Goal: Navigation & Orientation: Find specific page/section

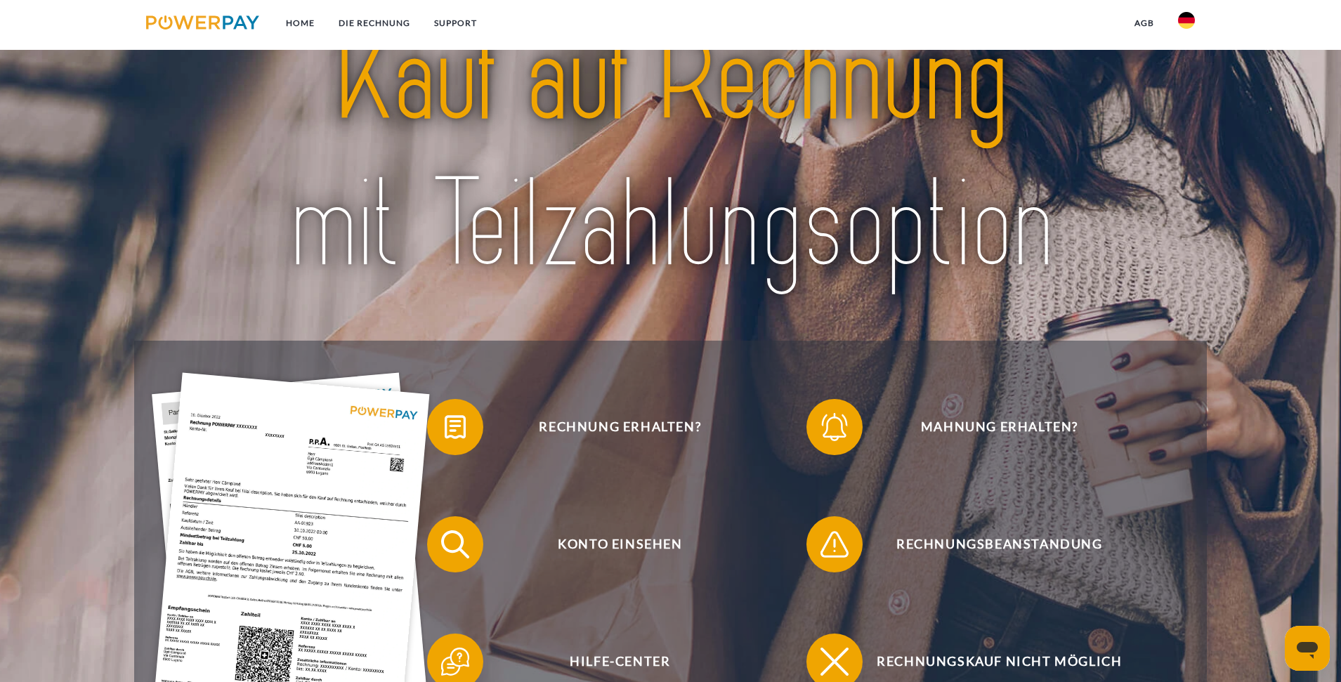
scroll to position [140, 0]
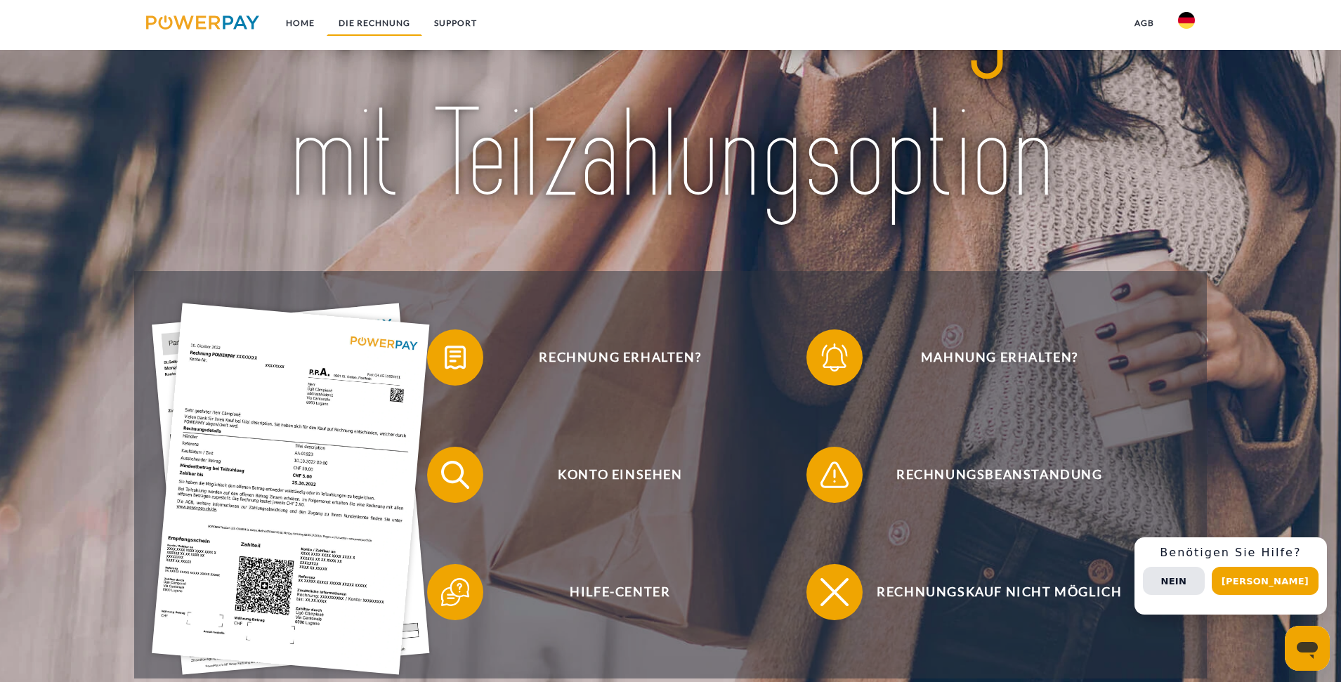
click at [375, 24] on link "DIE RECHNUNG" at bounding box center [375, 23] width 96 height 25
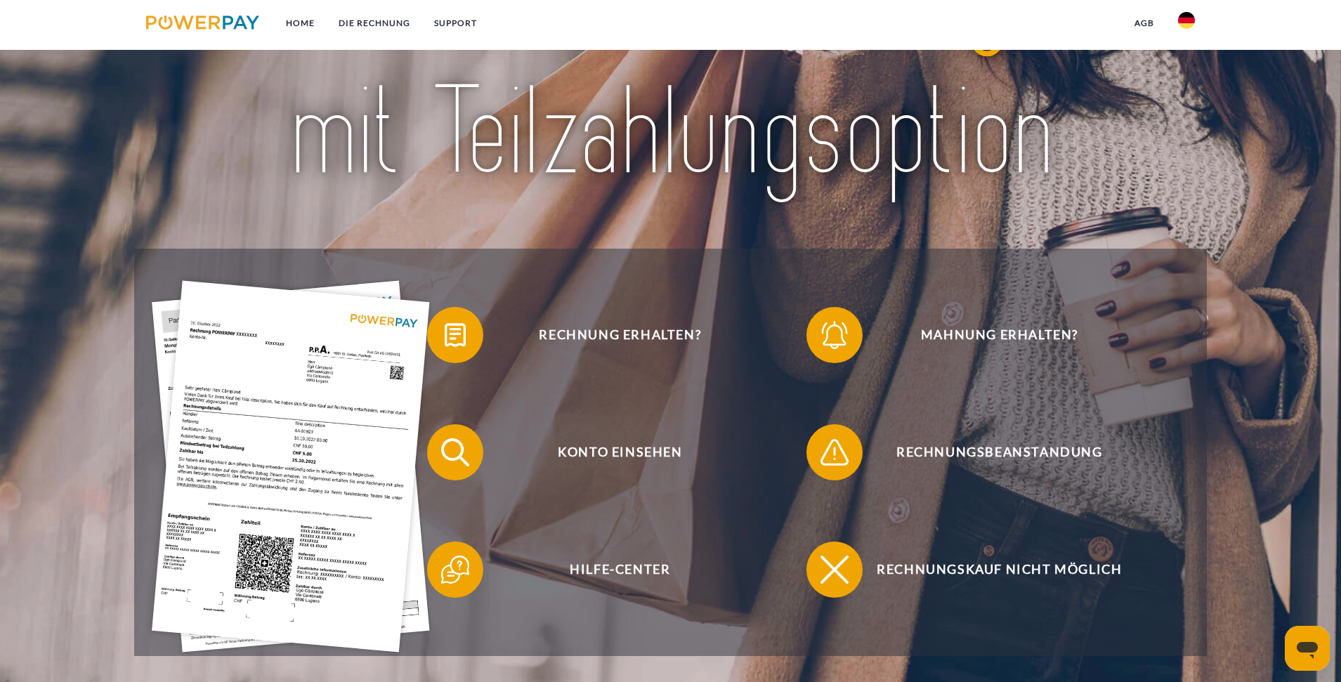
scroll to position [153, 0]
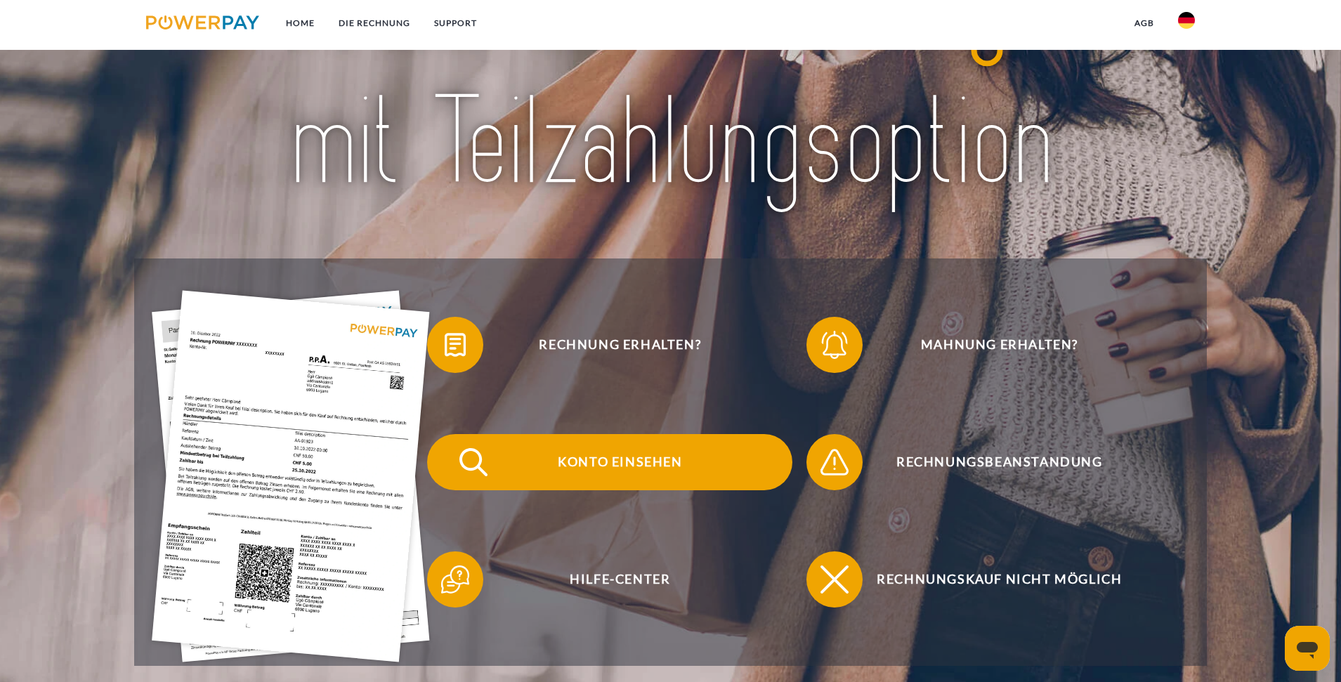
click at [616, 467] on span "Konto einsehen" at bounding box center [620, 462] width 344 height 56
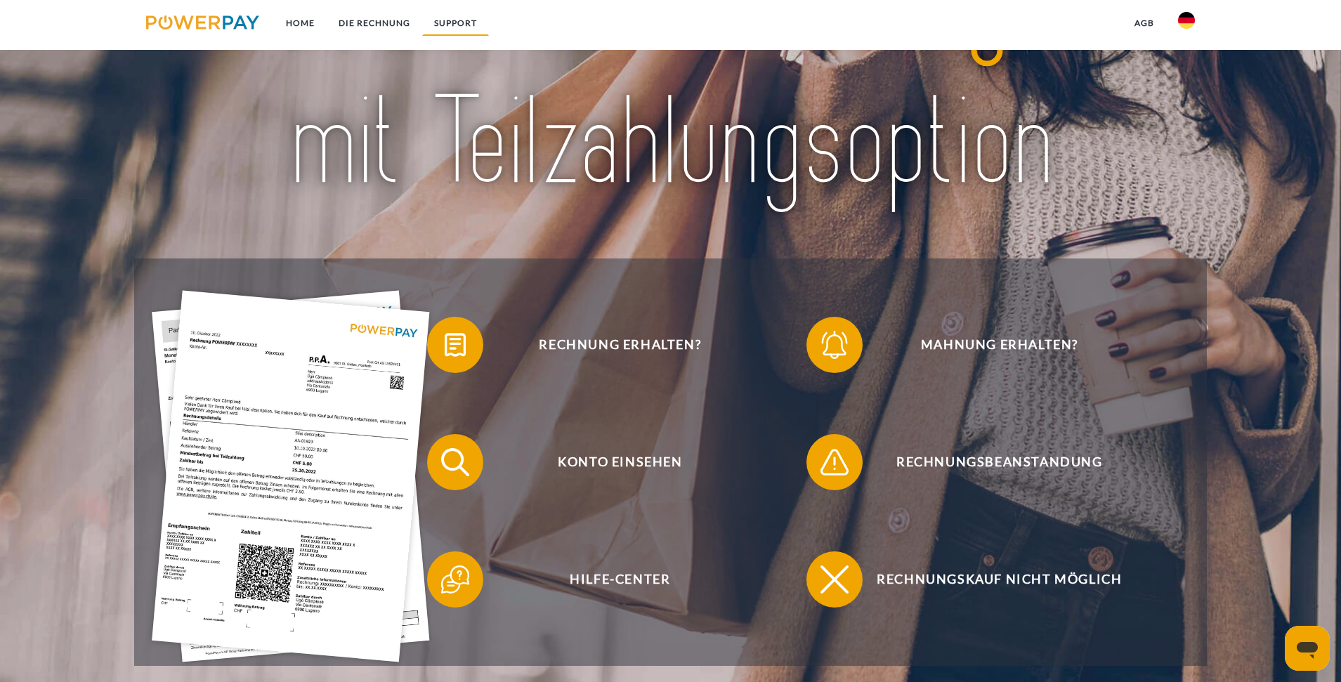
click at [438, 23] on link "SUPPORT" at bounding box center [455, 23] width 67 height 25
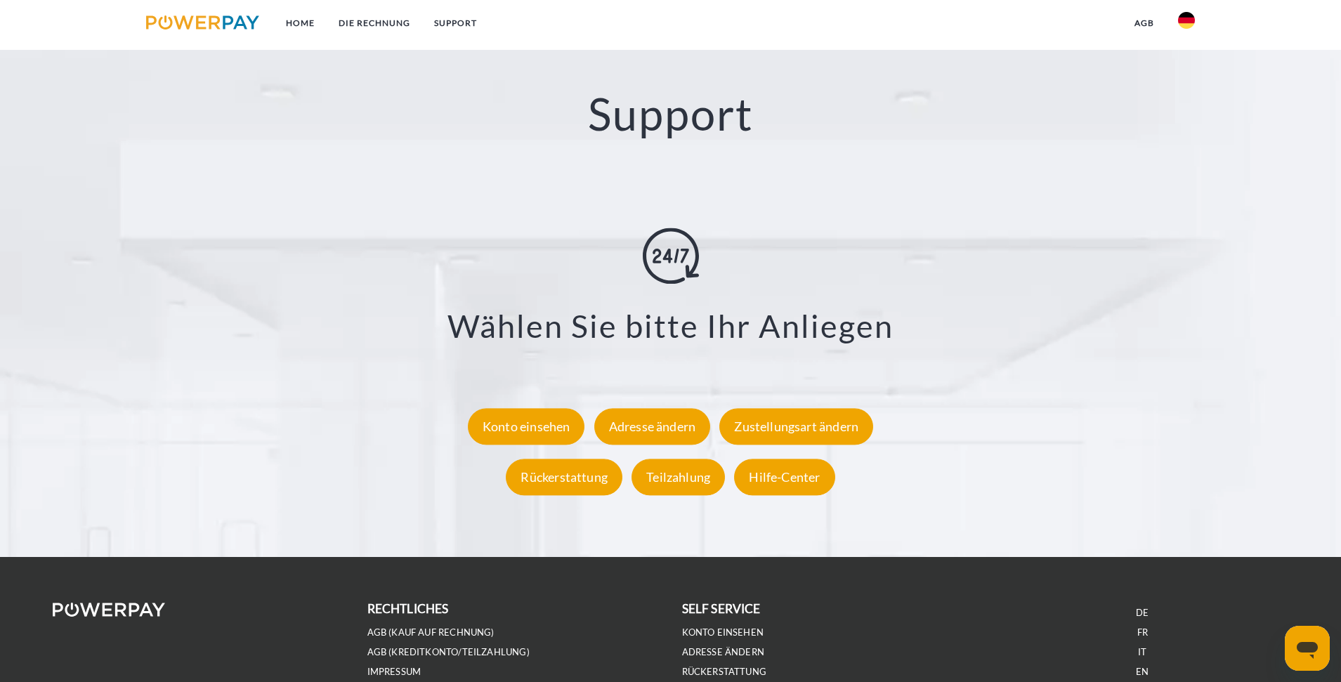
scroll to position [2473, 0]
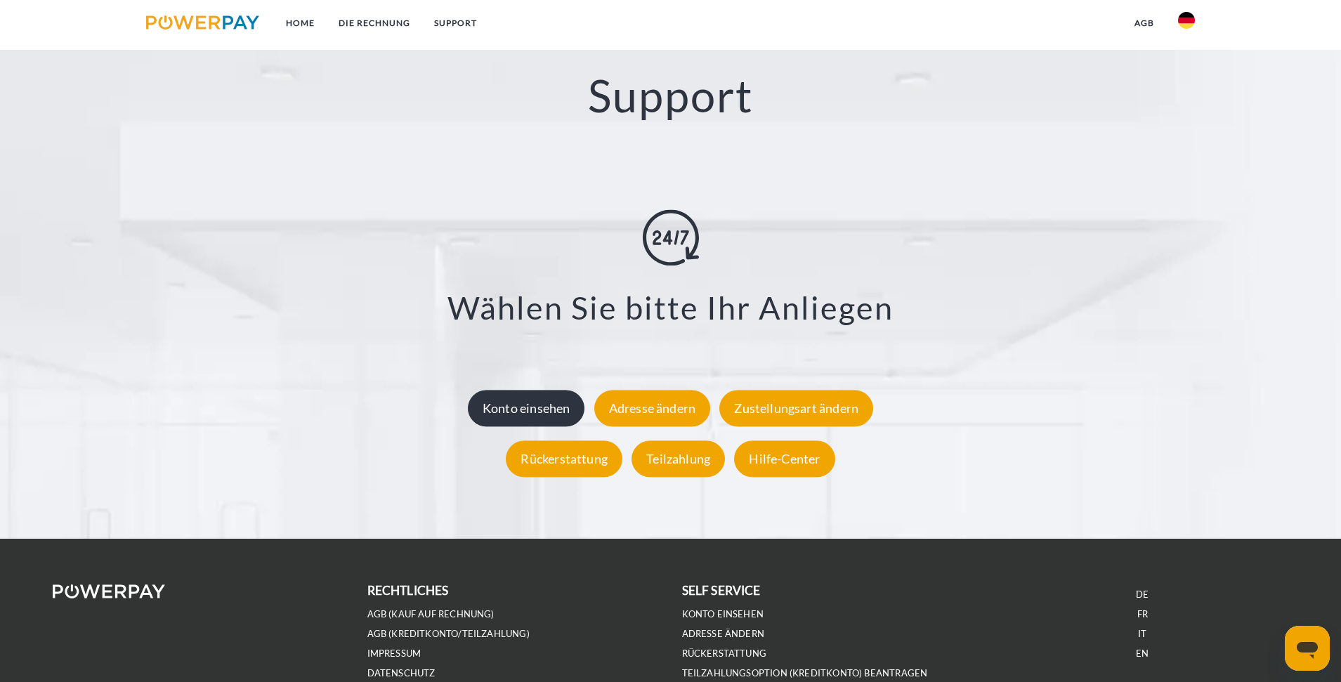
click at [534, 407] on div "Konto einsehen" at bounding box center [526, 408] width 117 height 37
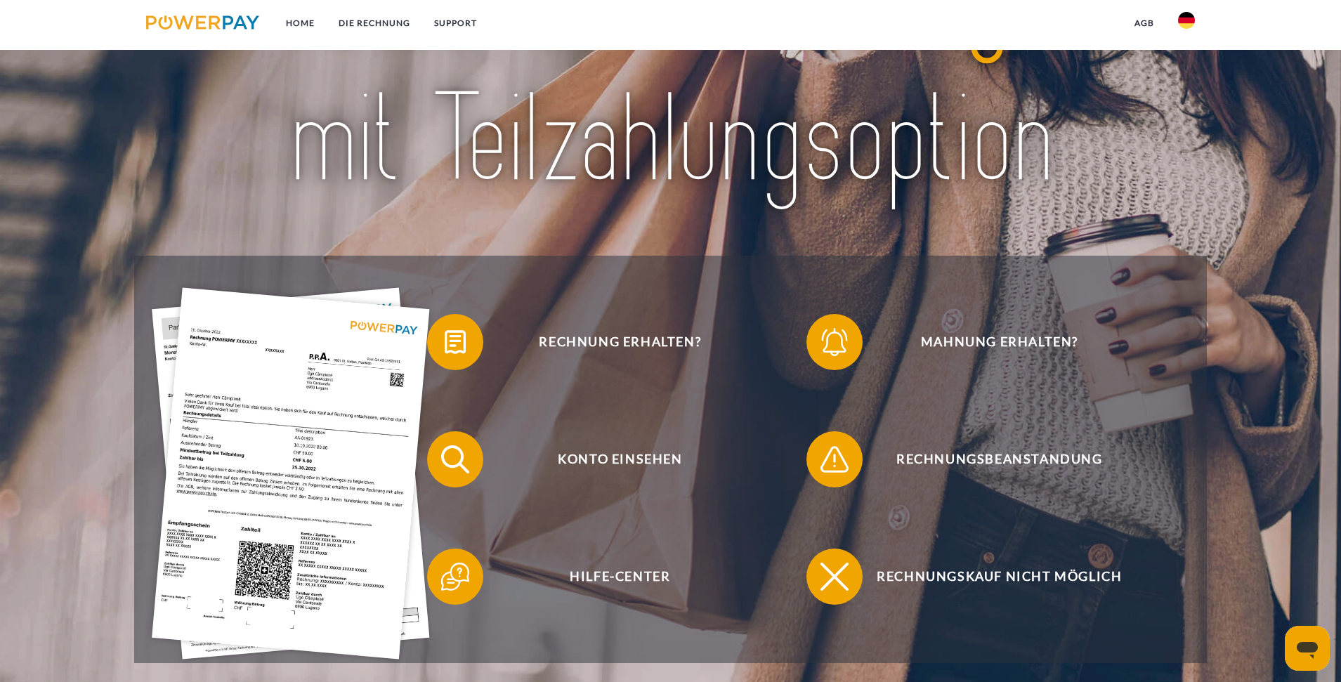
scroll to position [140, 0]
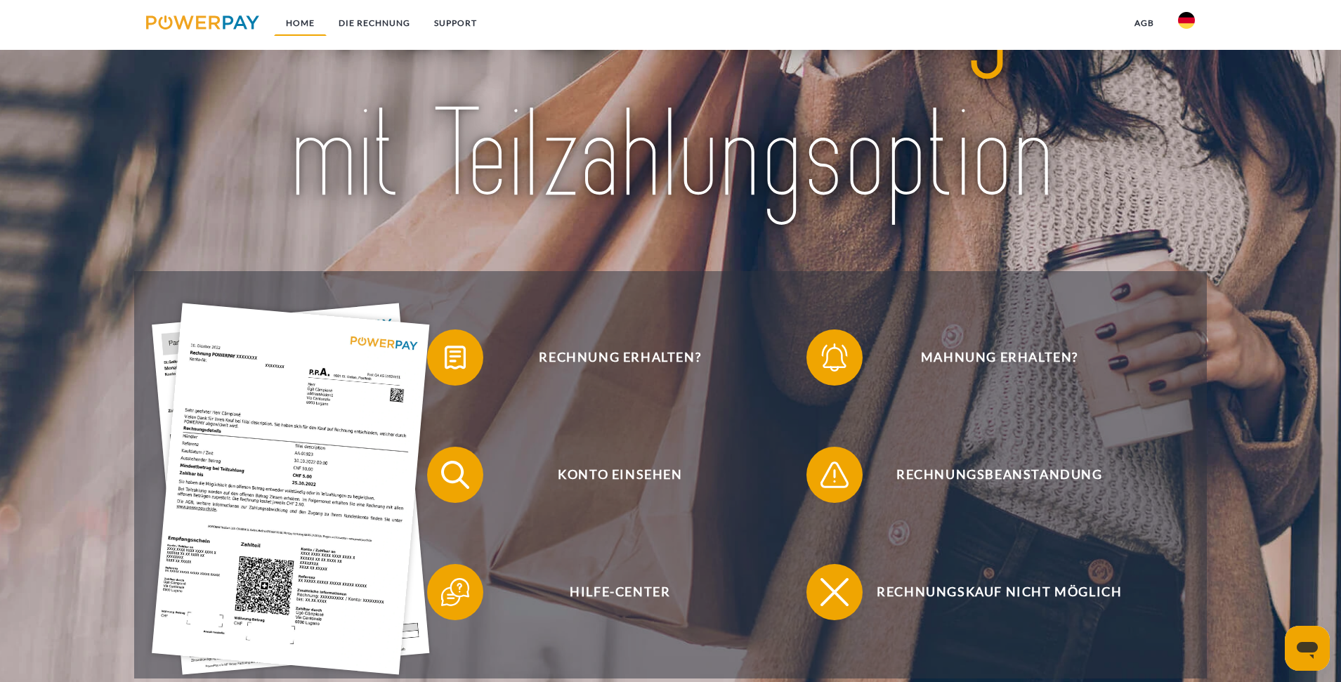
click at [308, 21] on link "Home" at bounding box center [300, 23] width 53 height 25
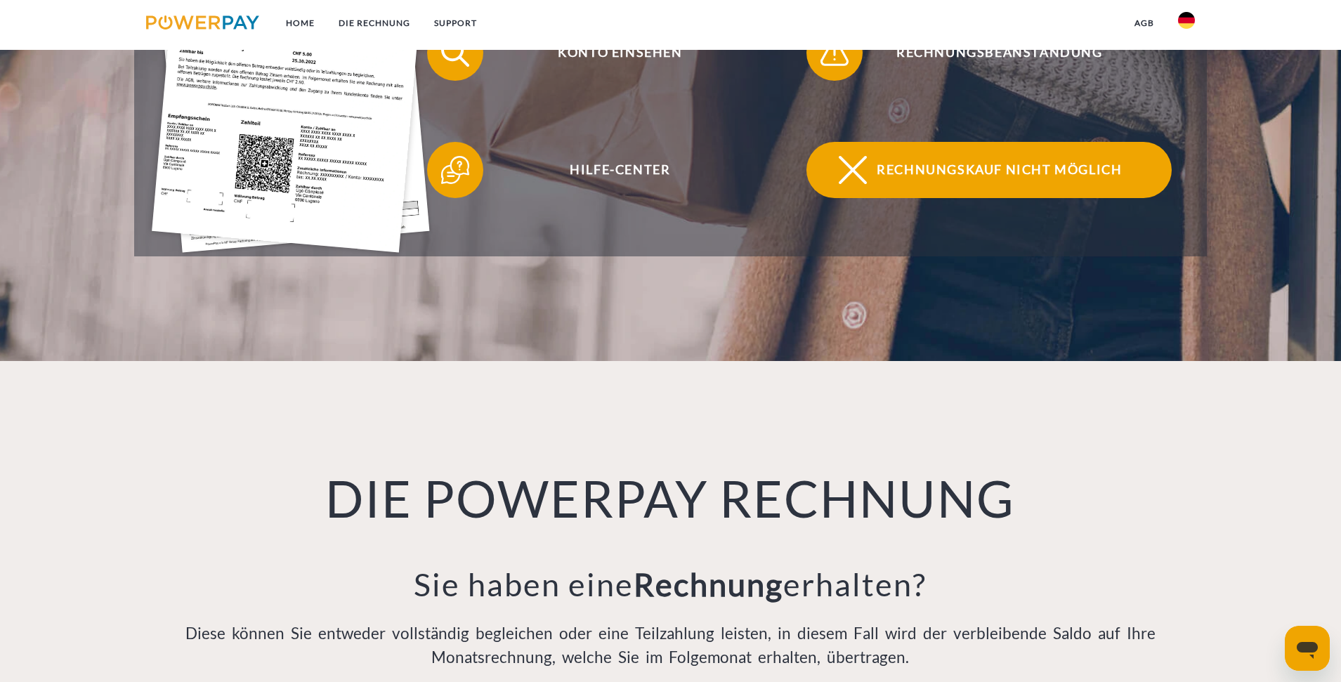
scroll to position [562, 0]
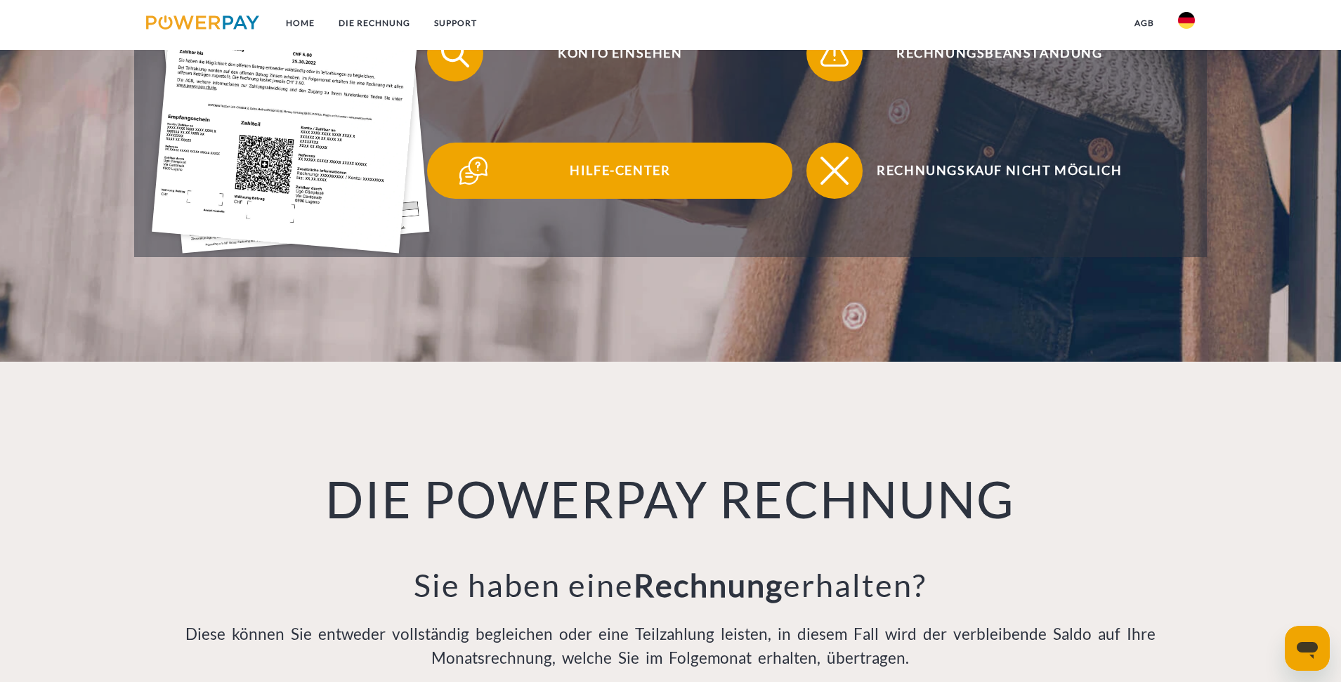
click at [630, 171] on span "Hilfe-Center" at bounding box center [620, 171] width 344 height 56
